Goal: Transaction & Acquisition: Purchase product/service

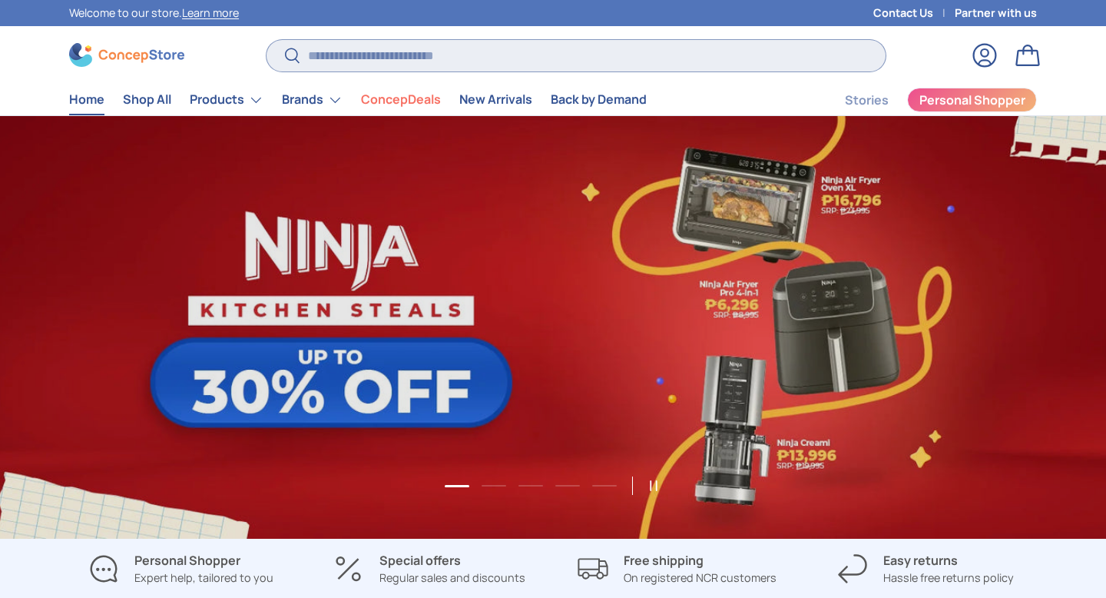
click at [344, 59] on input "Search" at bounding box center [576, 55] width 619 height 31
click at [381, 55] on input "Search" at bounding box center [576, 55] width 619 height 31
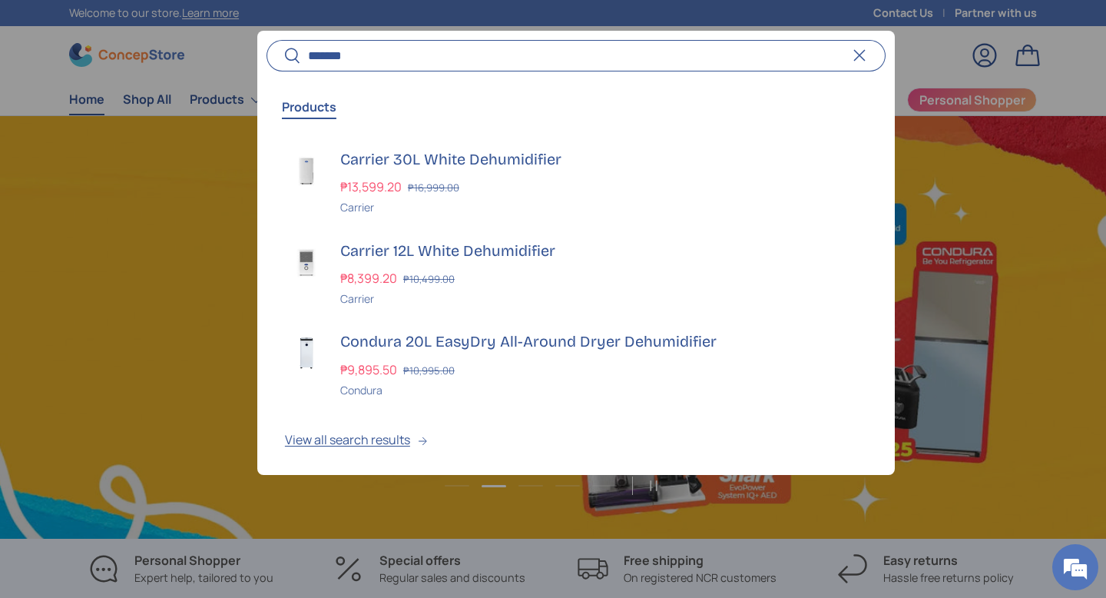
scroll to position [0, 1106]
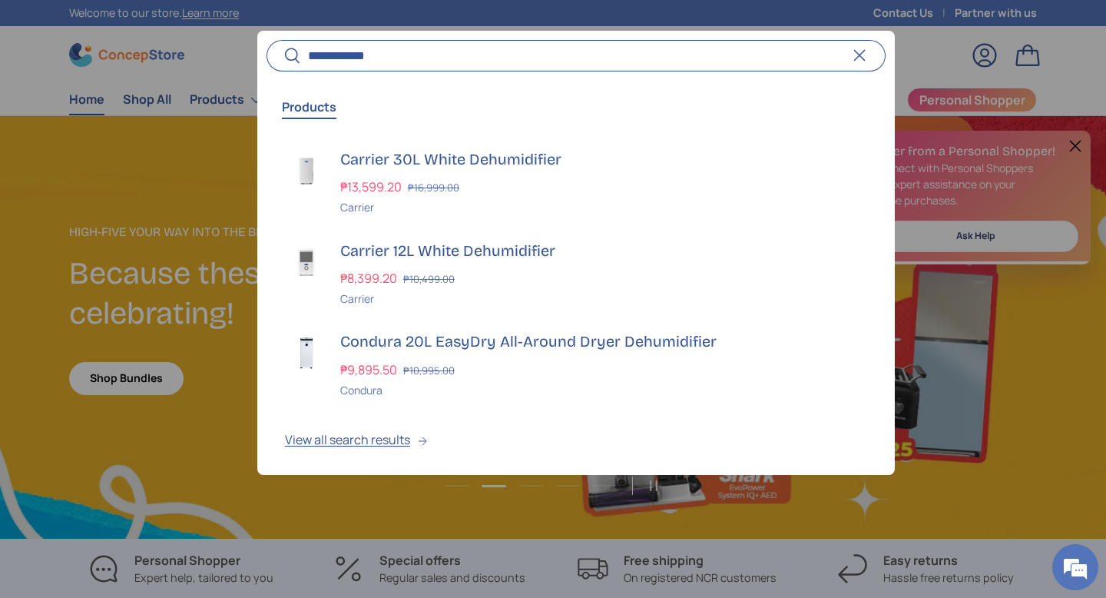
type input "**********"
click at [267, 38] on button "Search" at bounding box center [284, 56] width 35 height 36
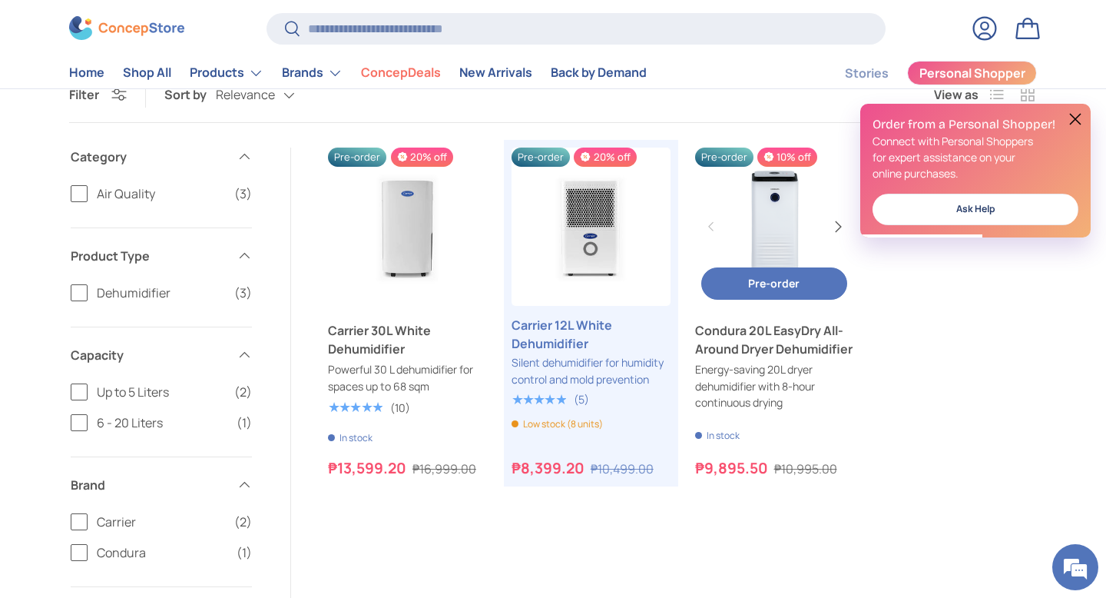
click at [837, 231] on button "Next" at bounding box center [837, 226] width 25 height 25
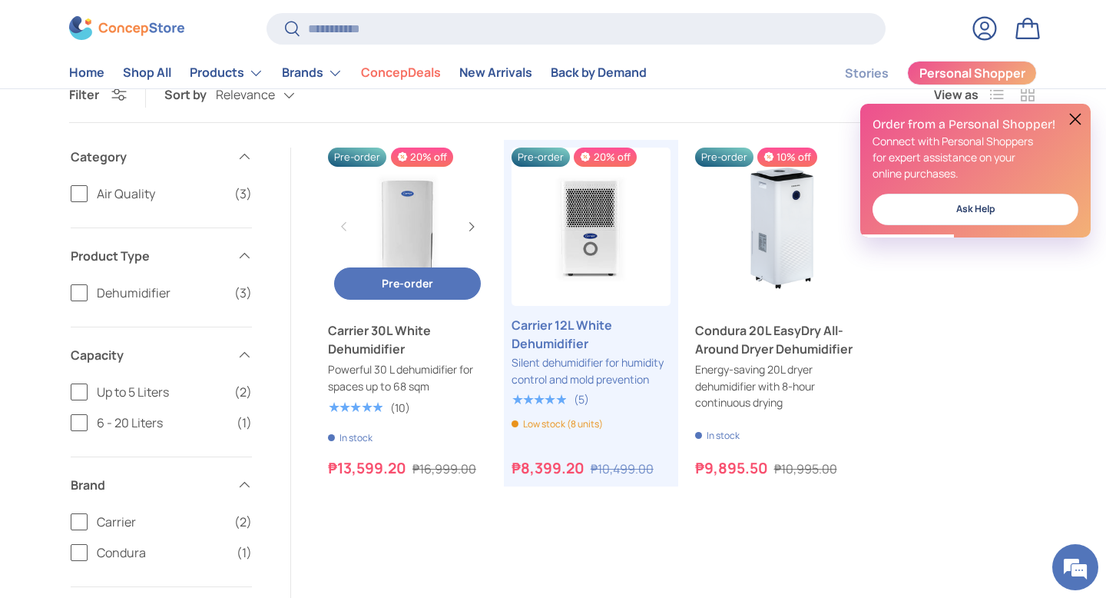
scroll to position [0, 317]
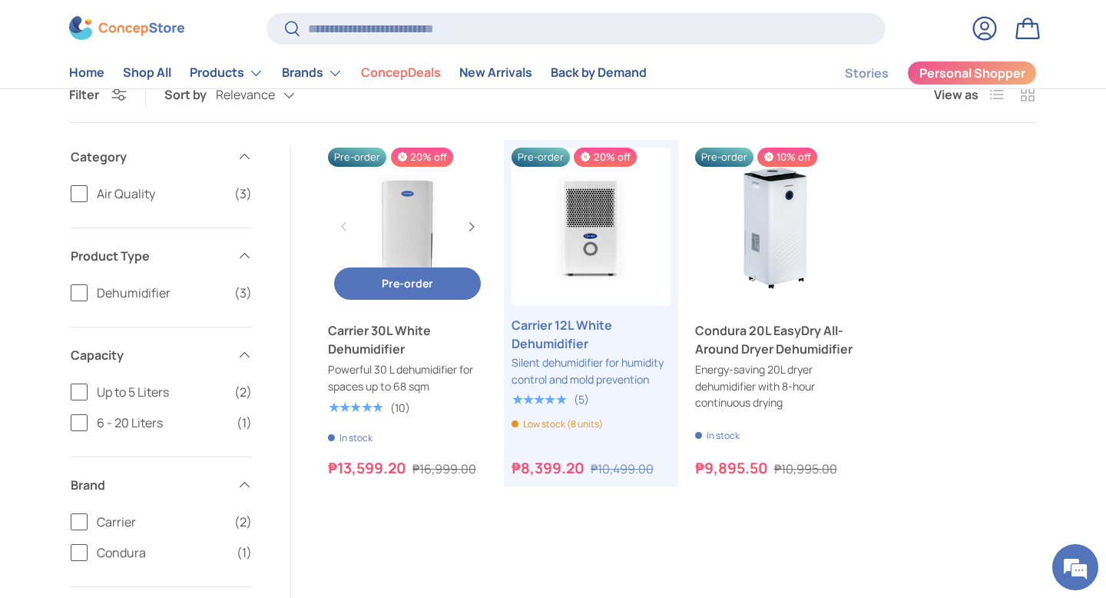
click at [412, 228] on link "Carrier 30L White Dehumidifier" at bounding box center [407, 226] width 159 height 159
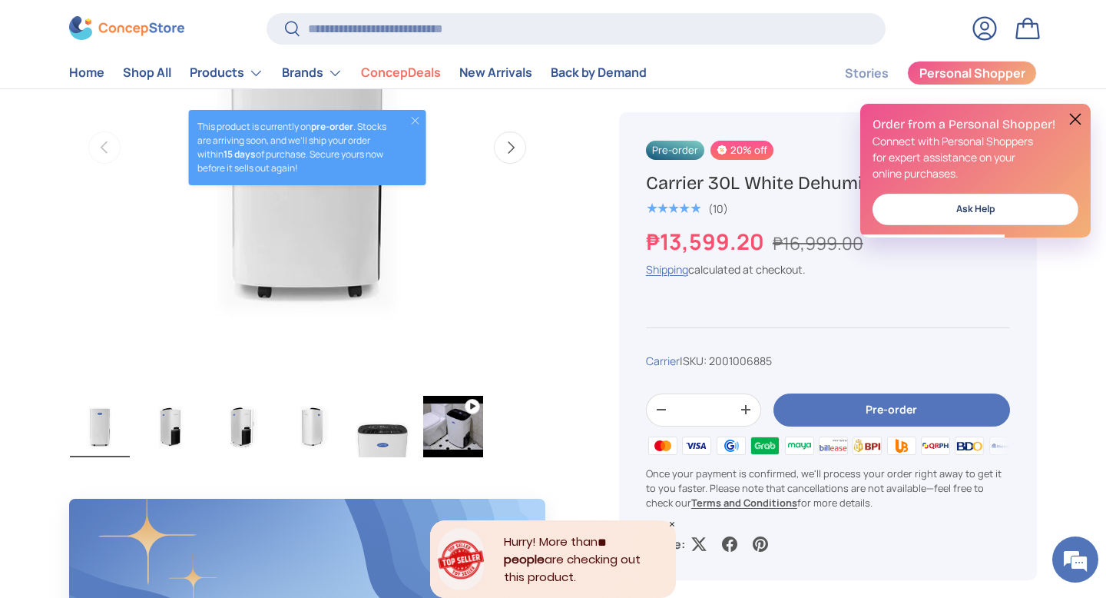
click at [822, 411] on button "Pre-order" at bounding box center [891, 409] width 237 height 33
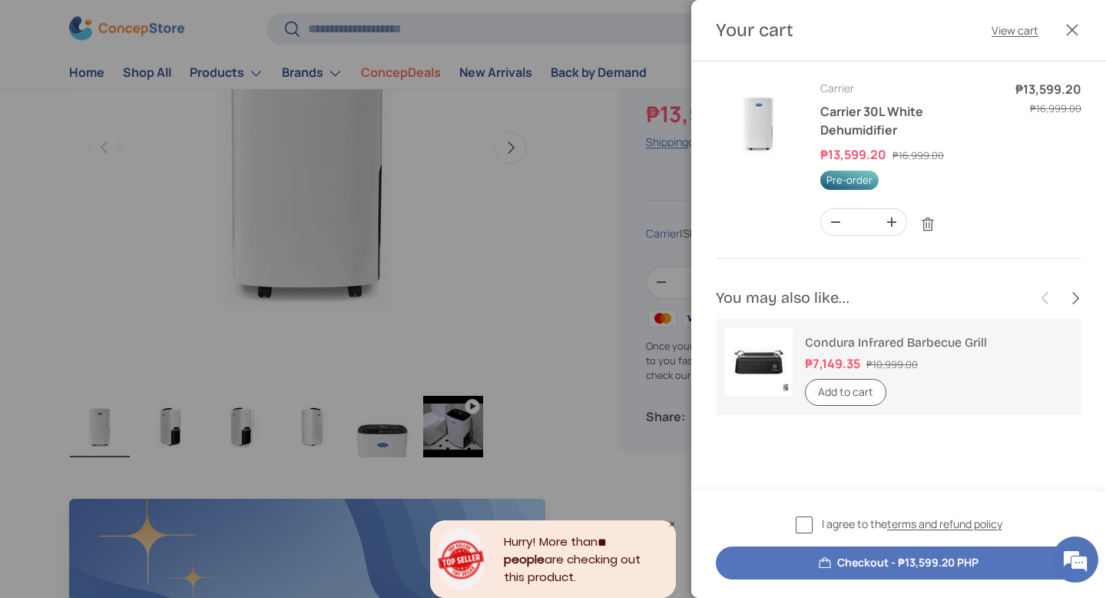
click at [1080, 28] on button "Close" at bounding box center [1072, 30] width 34 height 34
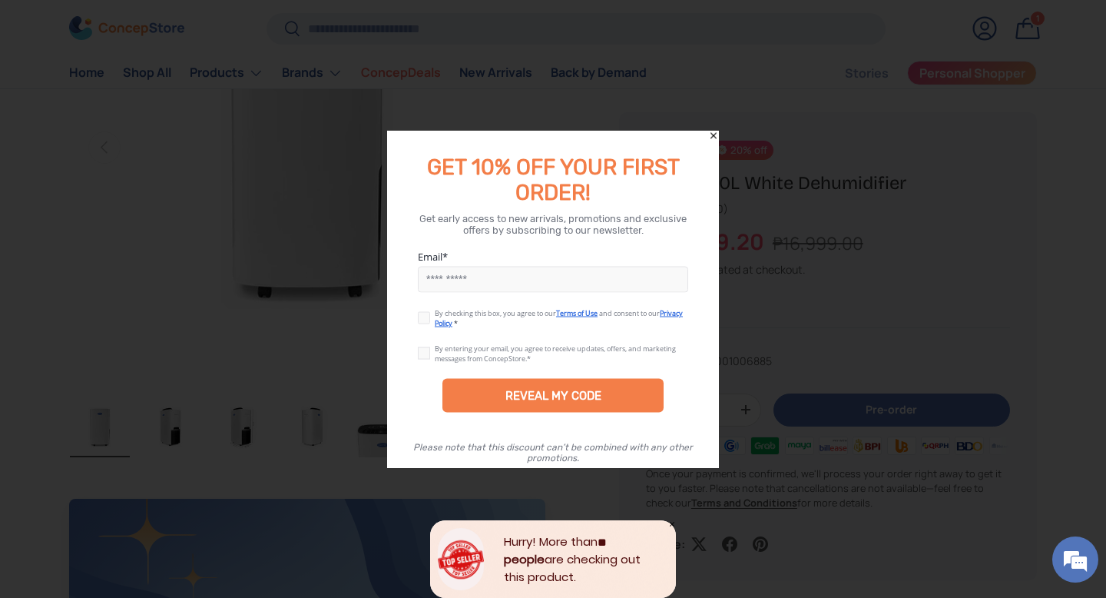
click at [575, 282] on input "Email" at bounding box center [553, 280] width 270 height 26
type input "**********"
click at [418, 321] on label at bounding box center [426, 315] width 17 height 12
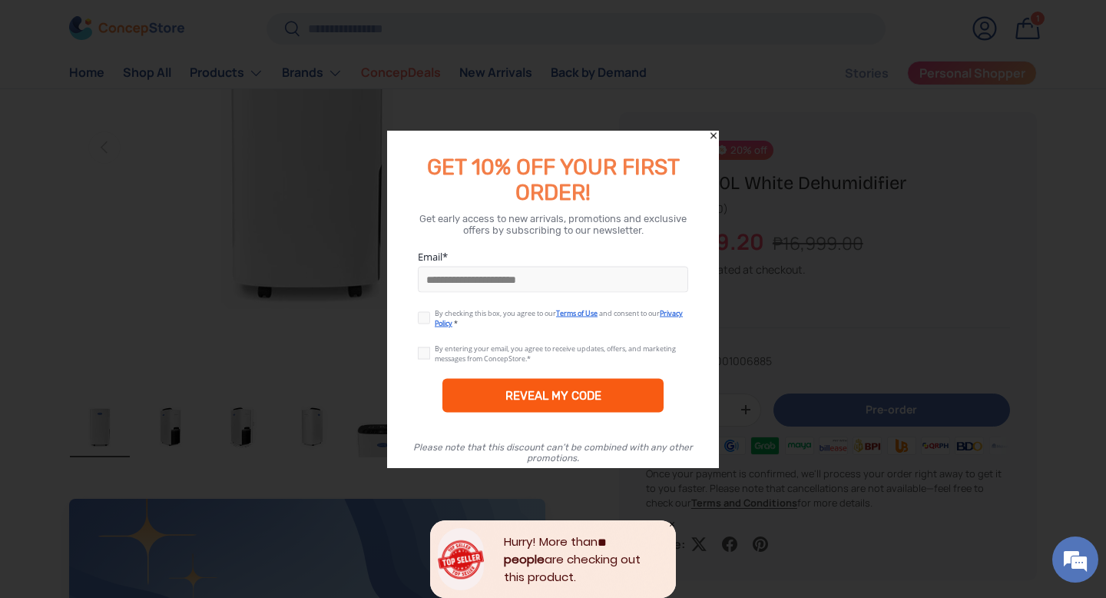
click at [489, 399] on div "REVEAL MY CODE" at bounding box center [552, 396] width 221 height 34
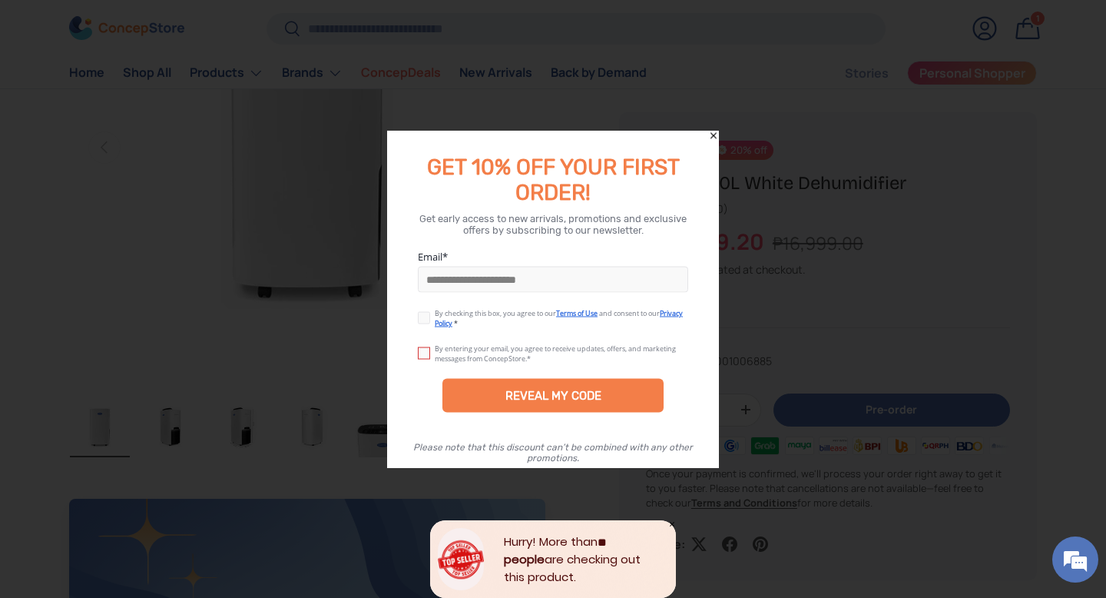
click at [422, 352] on label at bounding box center [426, 350] width 17 height 12
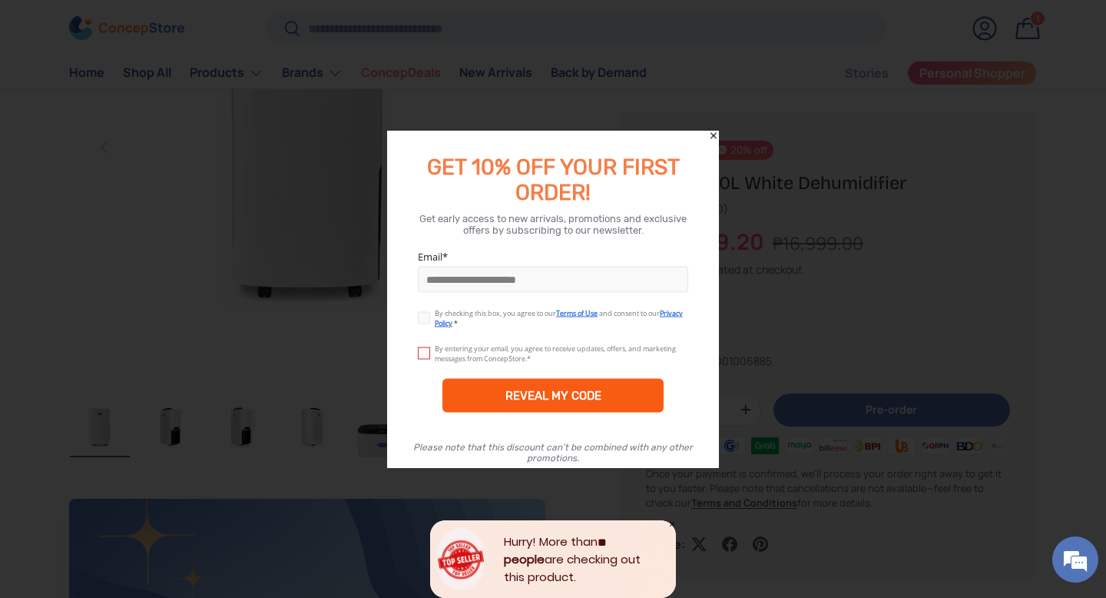
click at [484, 397] on div "REVEAL MY CODE" at bounding box center [552, 396] width 221 height 34
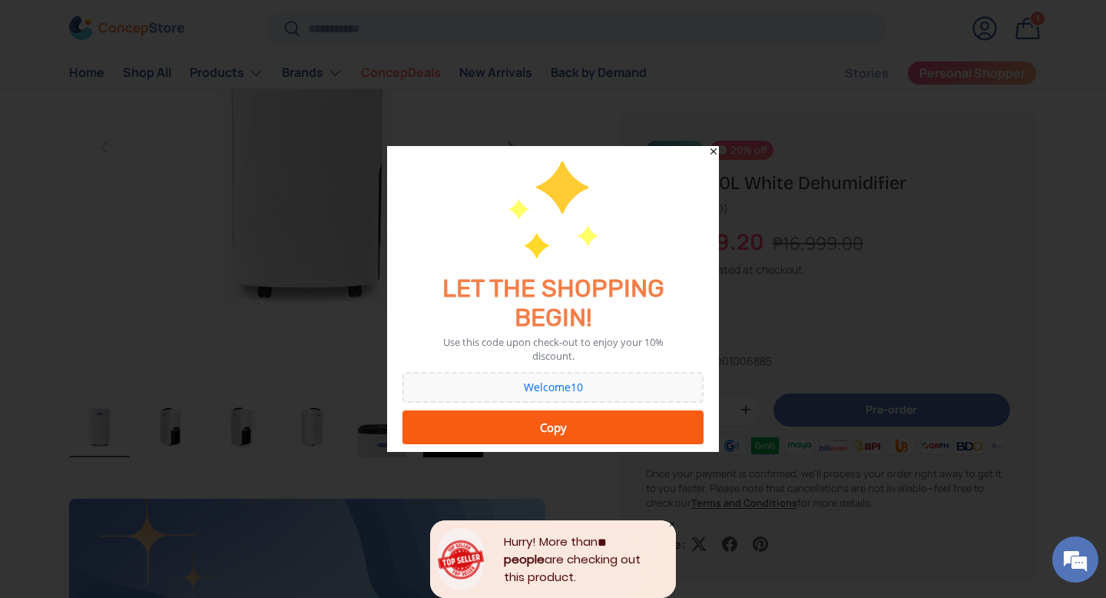
click at [608, 435] on div "Copy" at bounding box center [552, 427] width 281 height 31
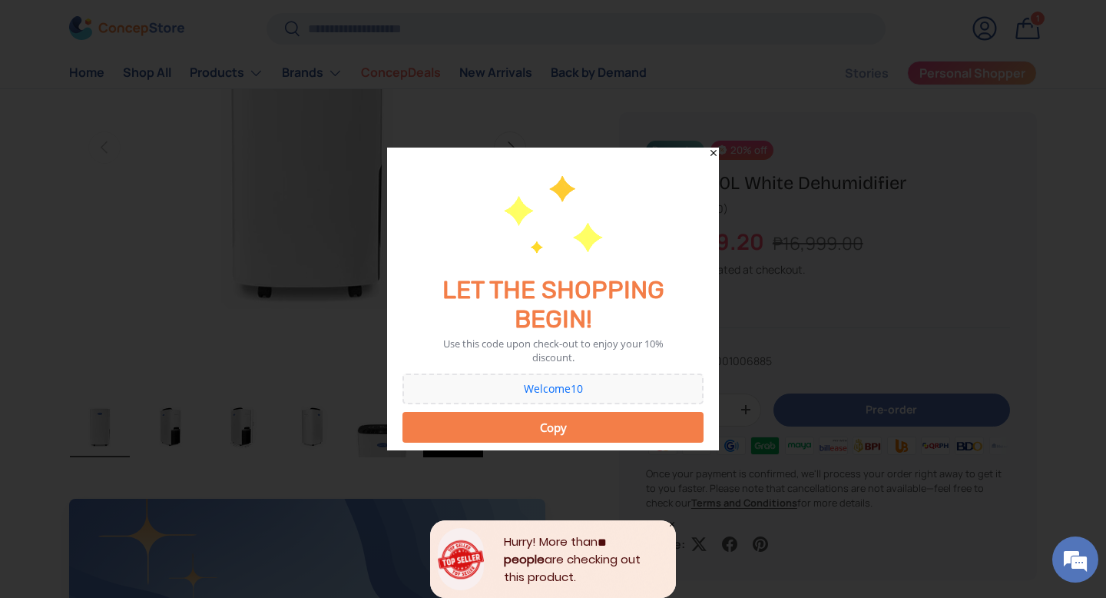
click at [712, 153] on icon "Close" at bounding box center [714, 153] width 6 height 6
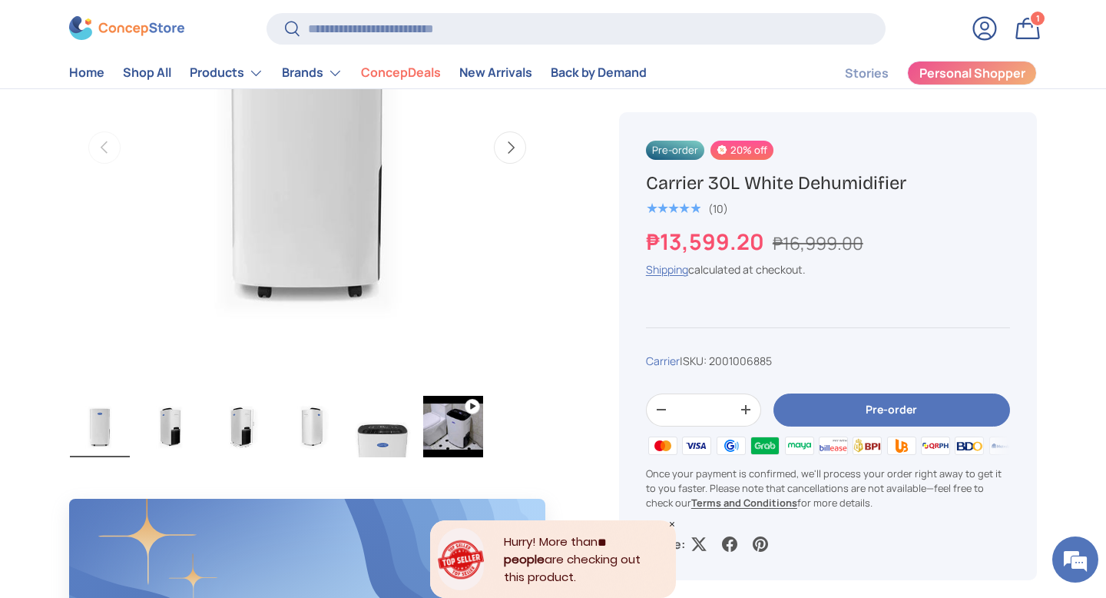
scroll to position [535, 0]
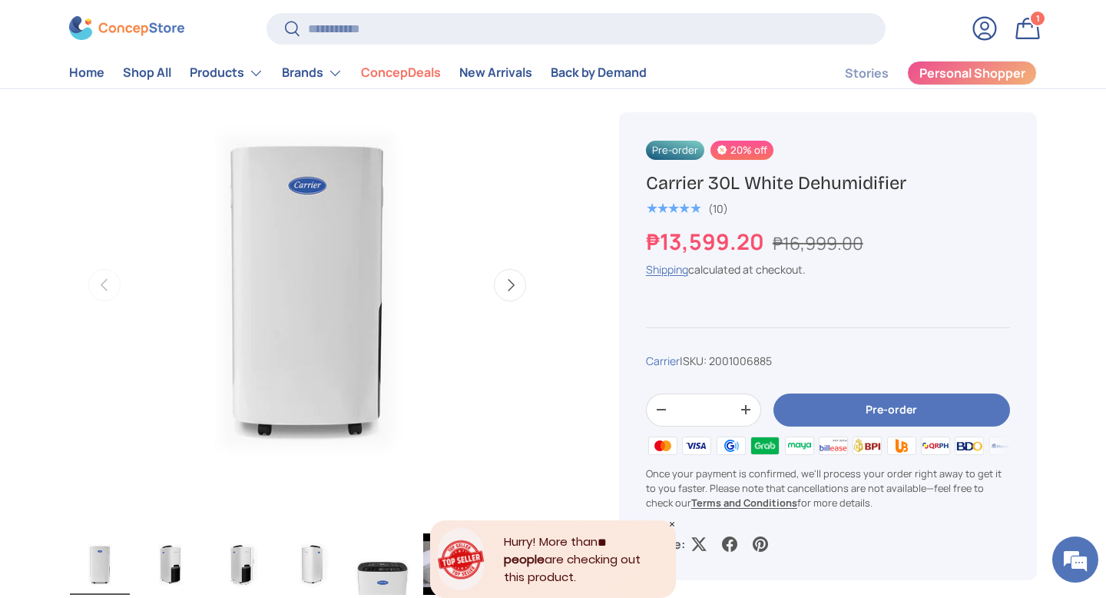
click at [1036, 24] on div "1 1 item" at bounding box center [1038, 19] width 14 height 14
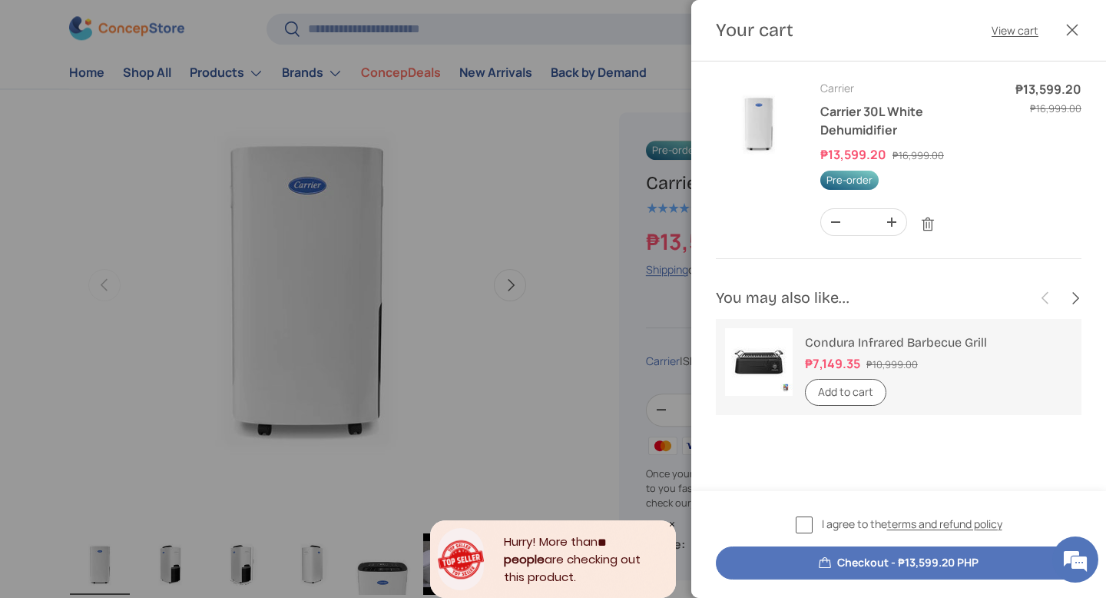
click at [810, 524] on label "I agree to the terms and refund policy" at bounding box center [899, 524] width 207 height 18
click at [853, 568] on button "Checkout - ₱13,599.20 PHP" at bounding box center [899, 562] width 366 height 33
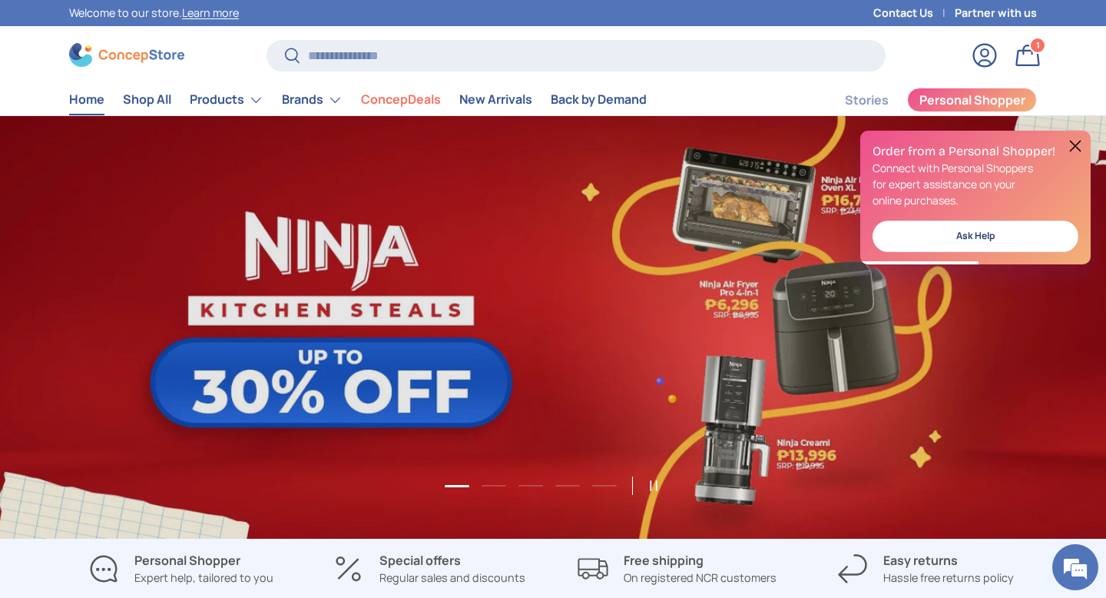
click at [1080, 146] on button at bounding box center [1075, 146] width 18 height 18
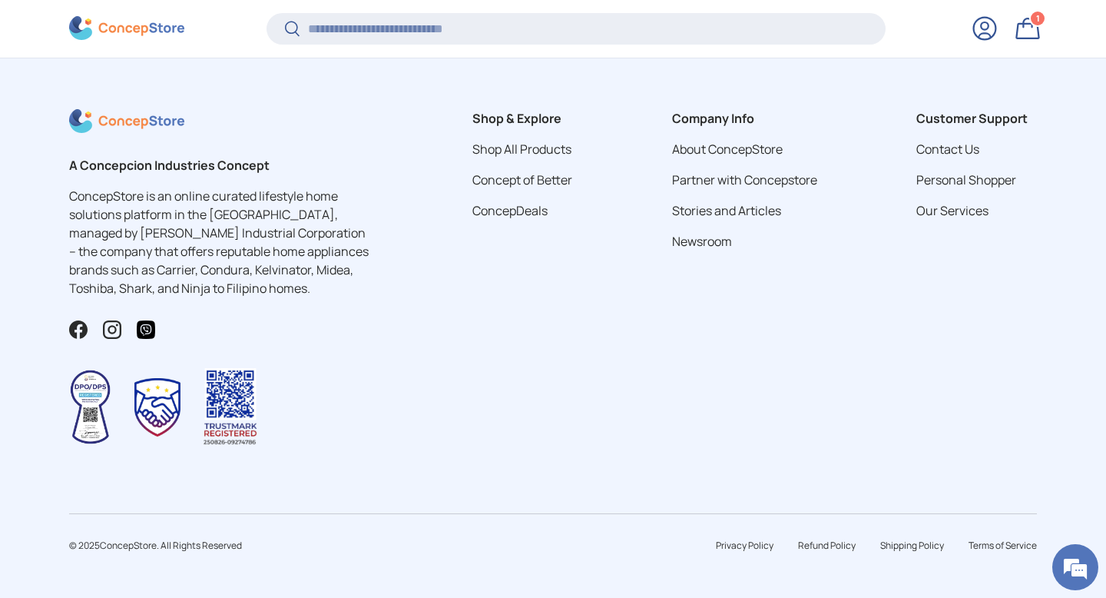
scroll to position [0, 1106]
click at [720, 151] on link "About ConcepStore" at bounding box center [727, 149] width 111 height 17
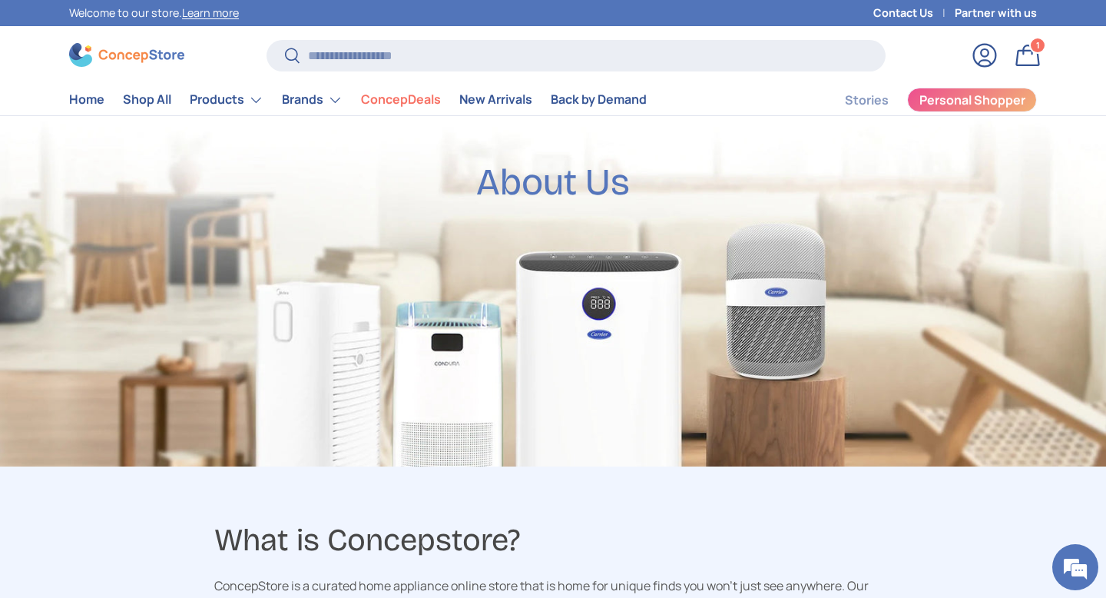
click at [1037, 58] on link "Bag 1 1 item" at bounding box center [1028, 55] width 34 height 34
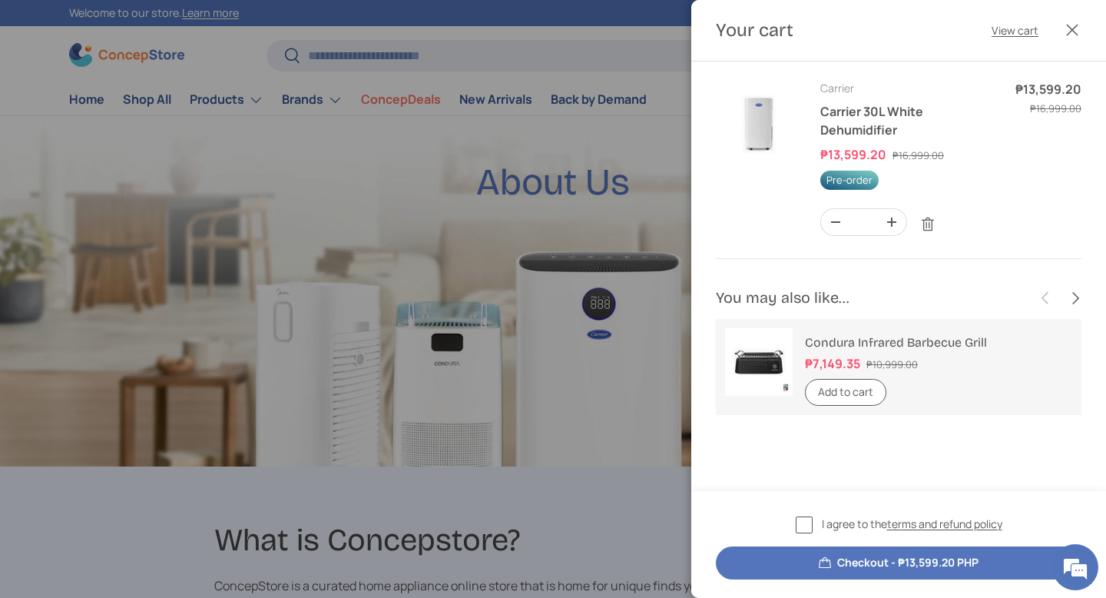
click at [738, 136] on img "Your cart" at bounding box center [759, 123] width 86 height 86
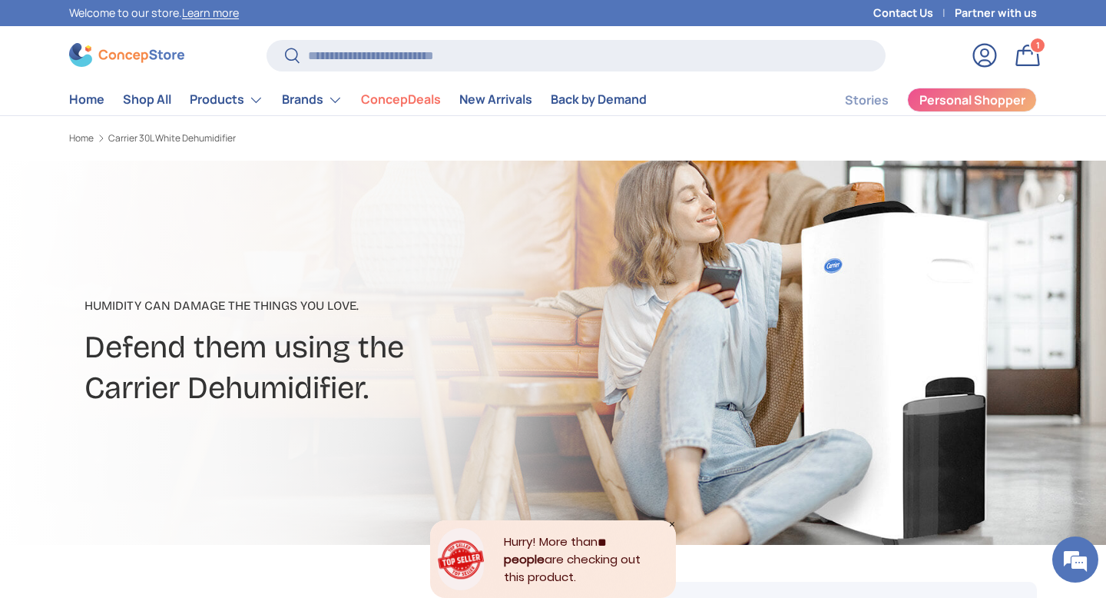
click at [1019, 64] on link "Bag 1 1 item" at bounding box center [1028, 55] width 34 height 34
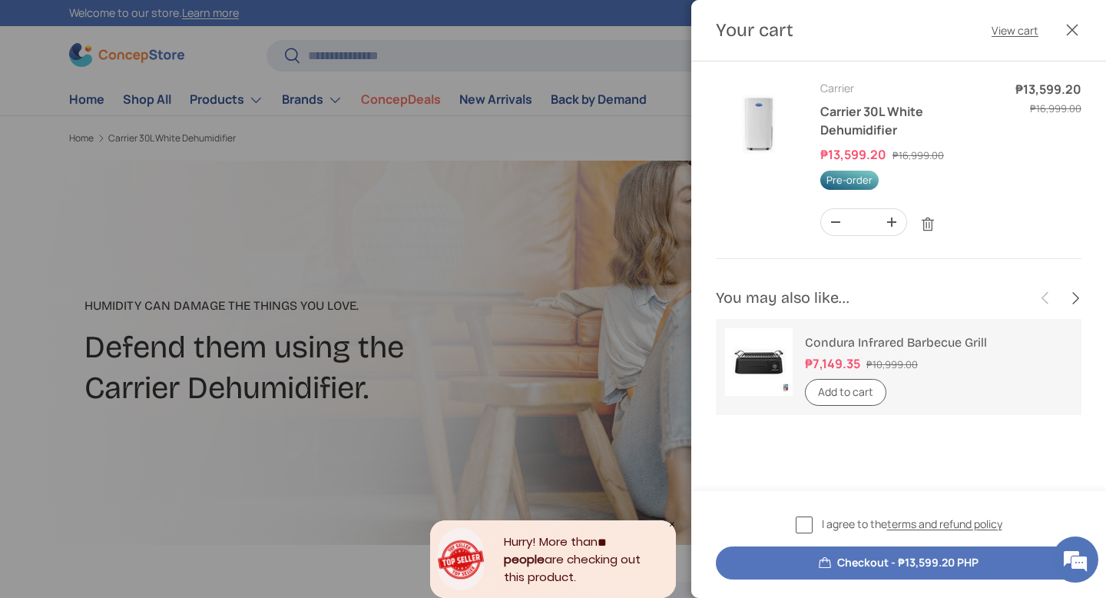
click at [648, 274] on div at bounding box center [553, 299] width 1106 height 598
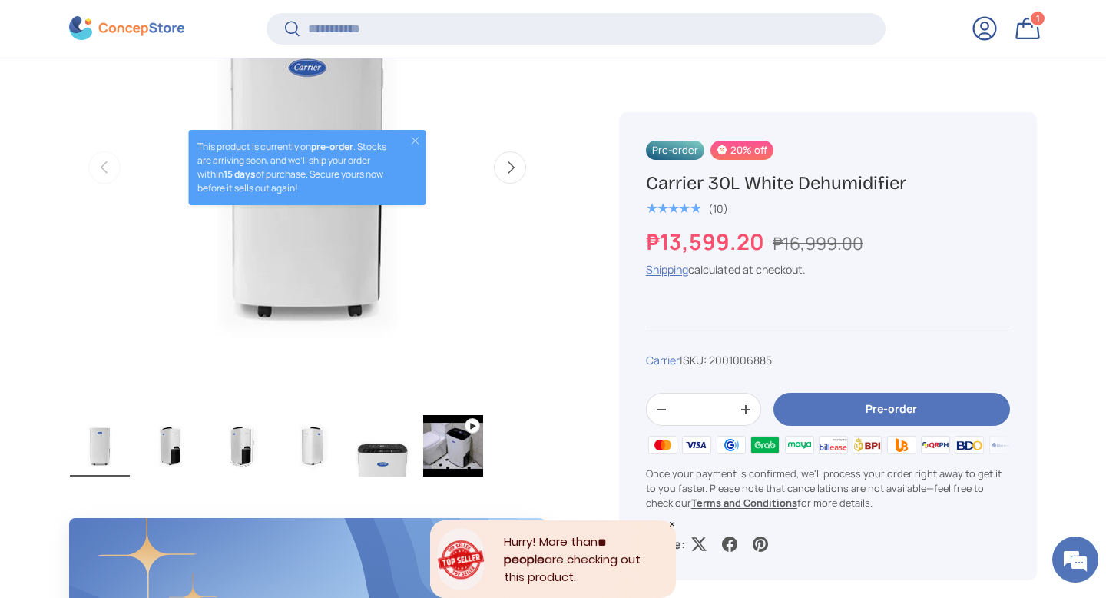
click at [512, 169] on button "Next" at bounding box center [510, 167] width 32 height 32
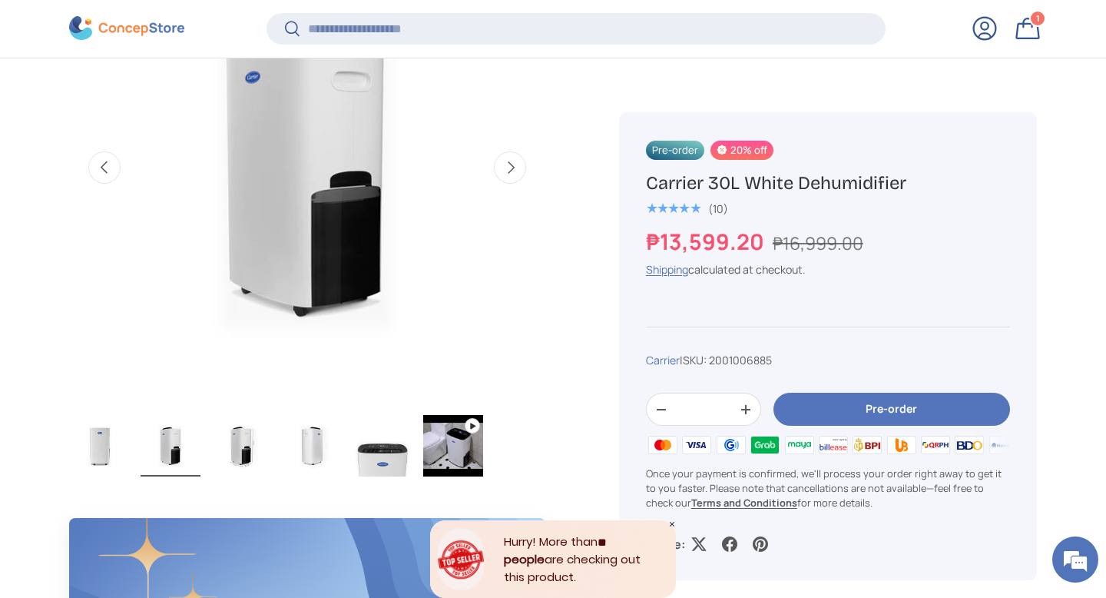
click at [512, 169] on button "Next" at bounding box center [510, 167] width 32 height 32
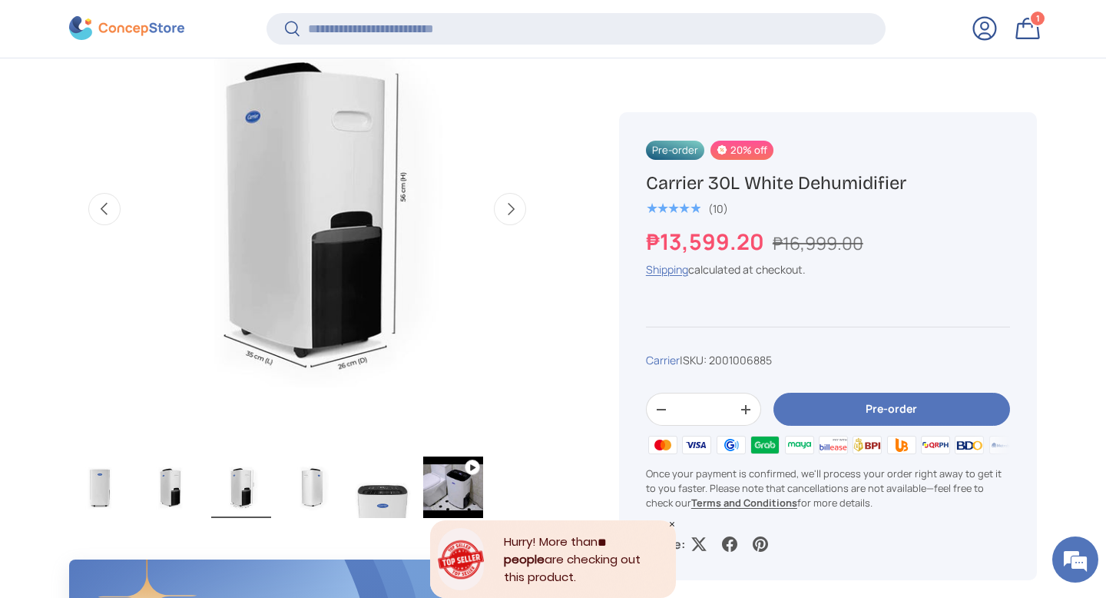
scroll to position [605, 0]
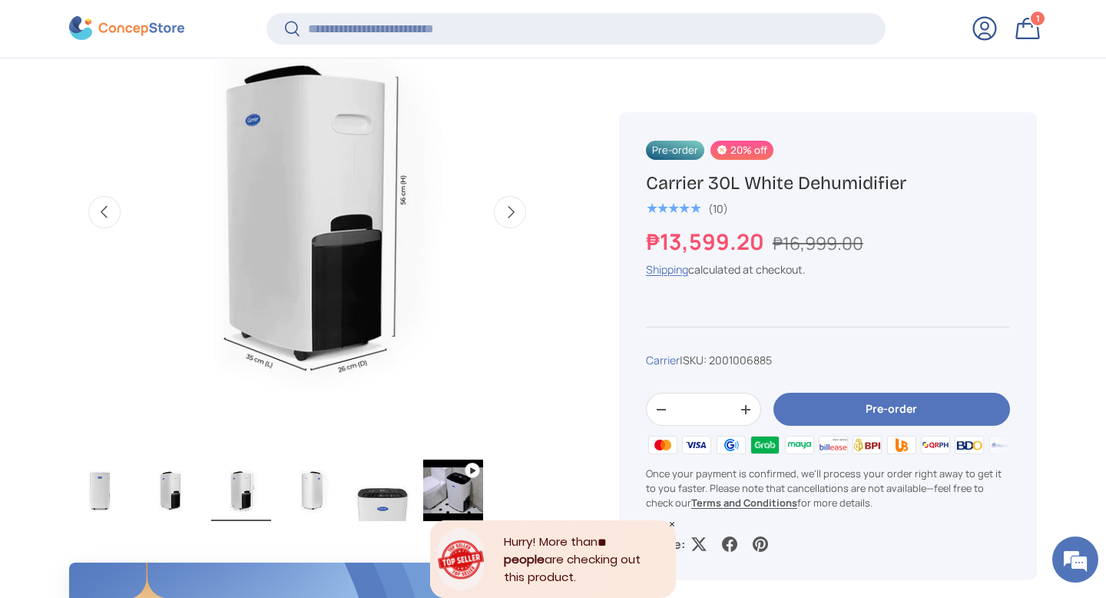
click at [509, 213] on button "Next" at bounding box center [510, 212] width 32 height 32
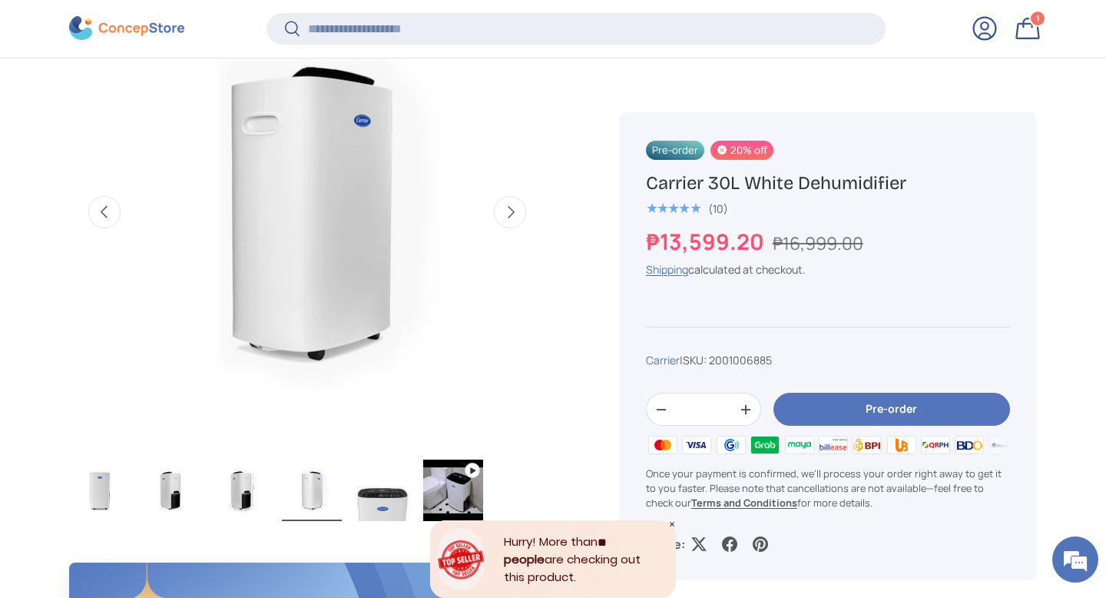
click at [509, 213] on button "Next" at bounding box center [510, 212] width 32 height 32
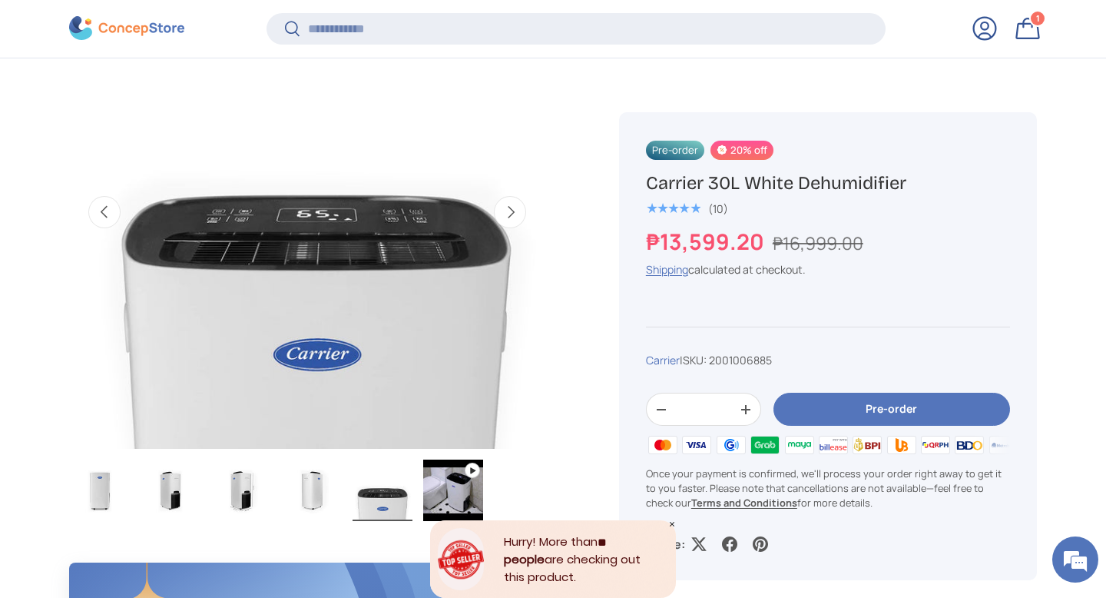
scroll to position [0, 1935]
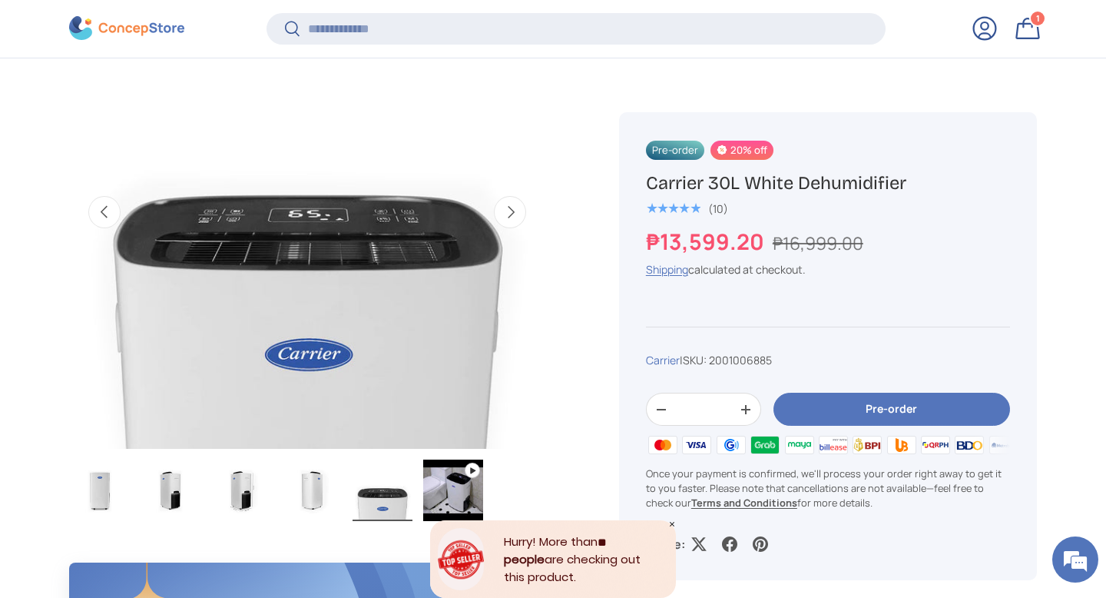
click at [509, 213] on button "Next" at bounding box center [510, 212] width 32 height 32
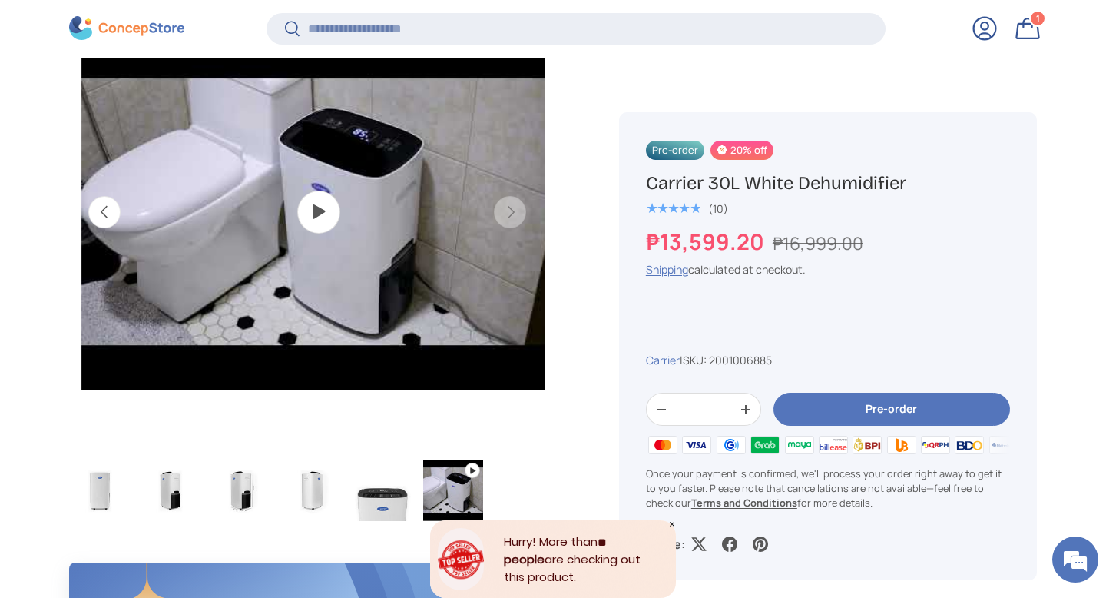
scroll to position [0, 2419]
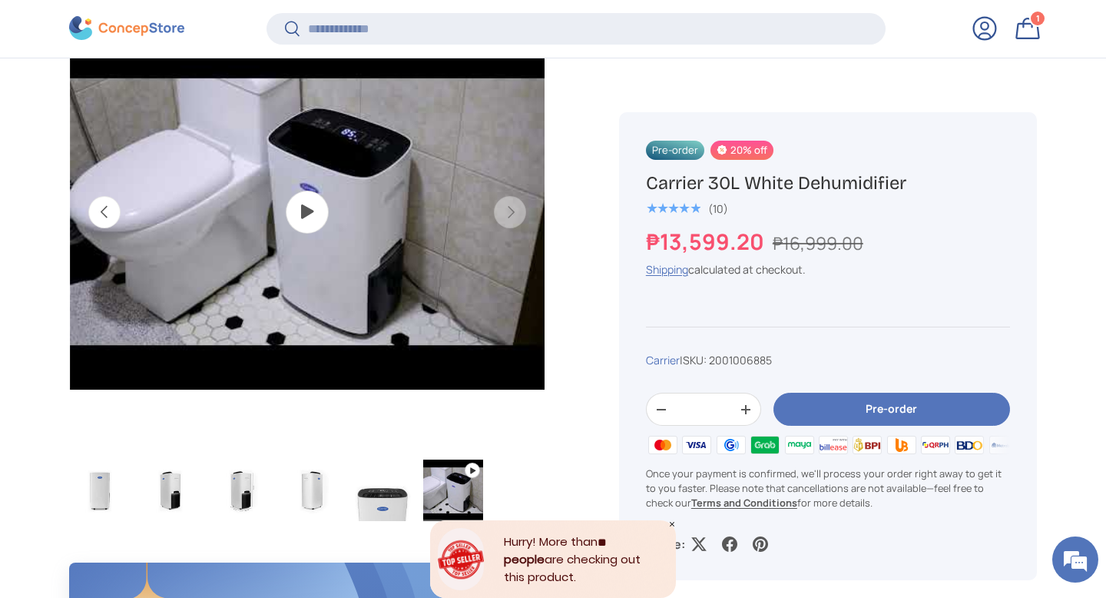
click at [315, 201] on img "Gallery Viewer" at bounding box center [307, 212] width 475 height 475
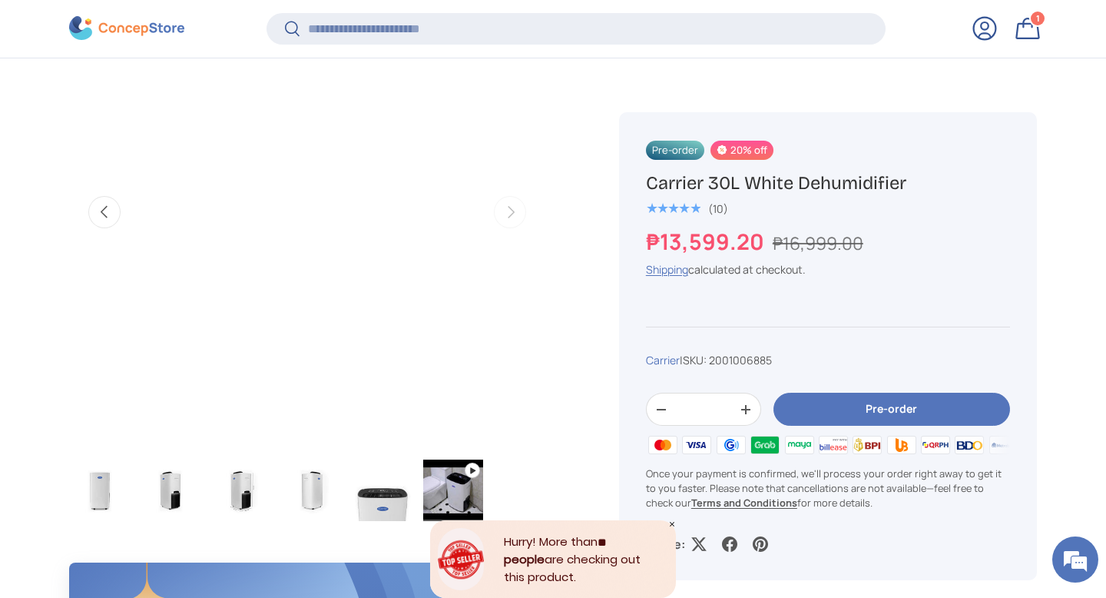
click at [935, 93] on sticky-scroll-direction "Pre-order 20% off Carrier 30L White Dehumidifier ★★★★★ (10) ₱13,599.20 ₱16,999.…" at bounding box center [828, 208] width 418 height 469
click at [831, 405] on button "Pre-order" at bounding box center [891, 409] width 237 height 33
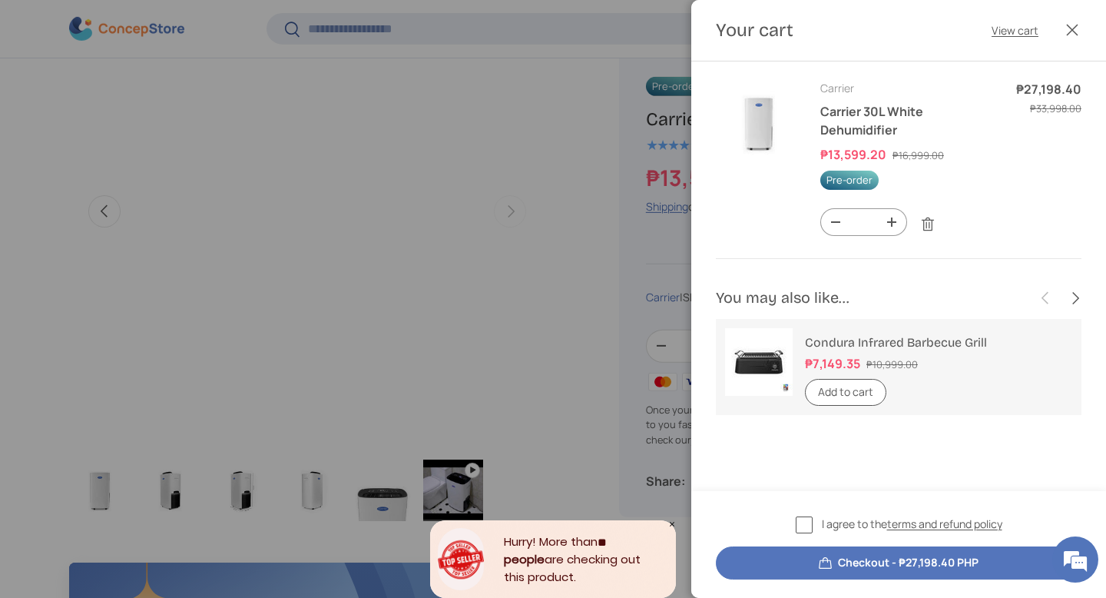
click at [842, 224] on button "-" at bounding box center [835, 222] width 29 height 26
type input "*"
click at [799, 521] on label "I agree to the terms and refund policy" at bounding box center [899, 524] width 207 height 18
click at [813, 560] on button "Checkout - ₱13,599.20 PHP" at bounding box center [899, 562] width 366 height 33
